Goal: Check status: Check status

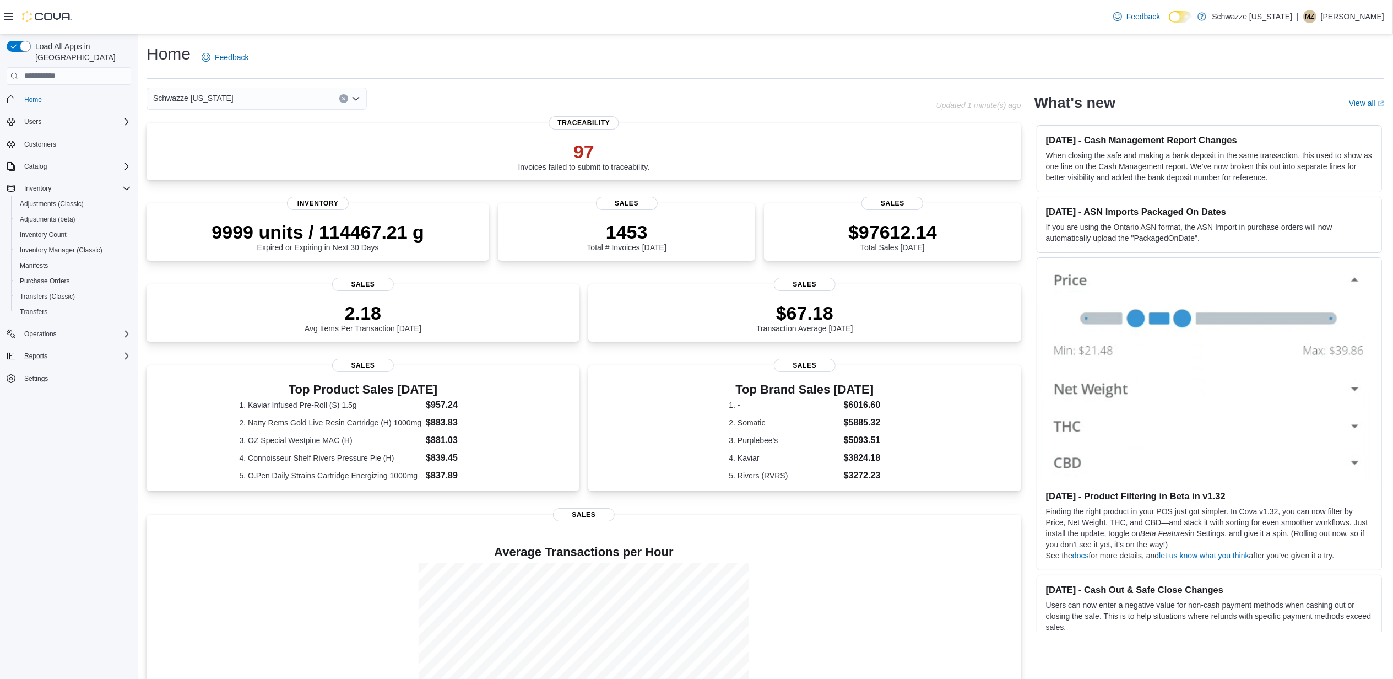
click at [56, 349] on div "Reports" at bounding box center [75, 355] width 111 height 13
click at [60, 349] on div "Reports" at bounding box center [75, 355] width 111 height 13
